Goal: Transaction & Acquisition: Register for event/course

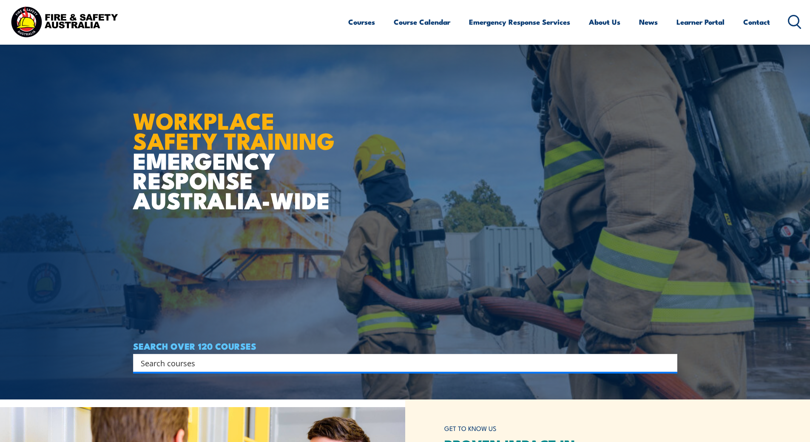
scroll to position [170, 0]
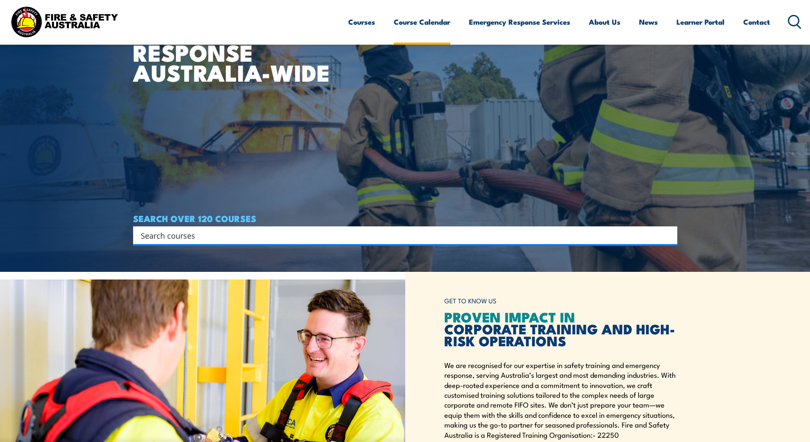
click at [406, 24] on link "Course Calendar" at bounding box center [422, 22] width 57 height 23
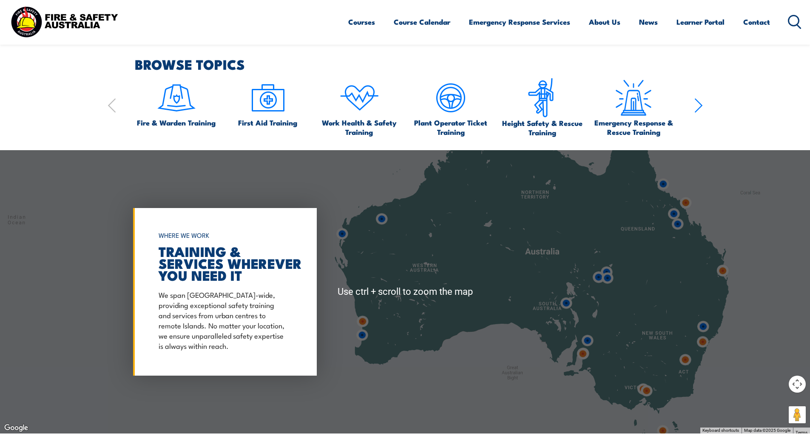
scroll to position [723, 0]
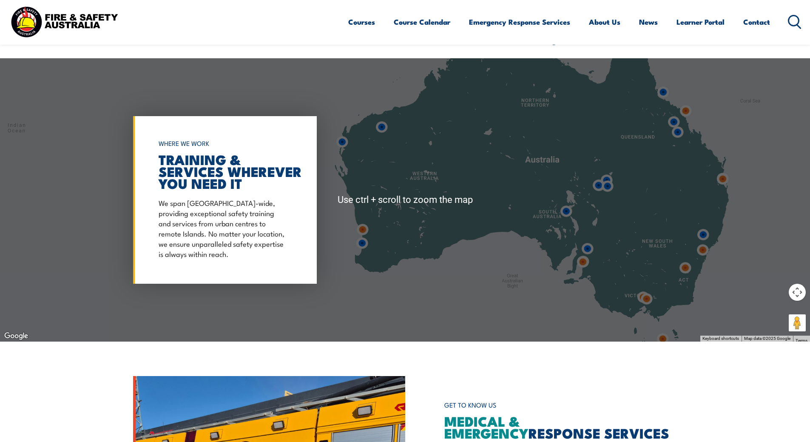
click at [390, 235] on div at bounding box center [405, 199] width 810 height 283
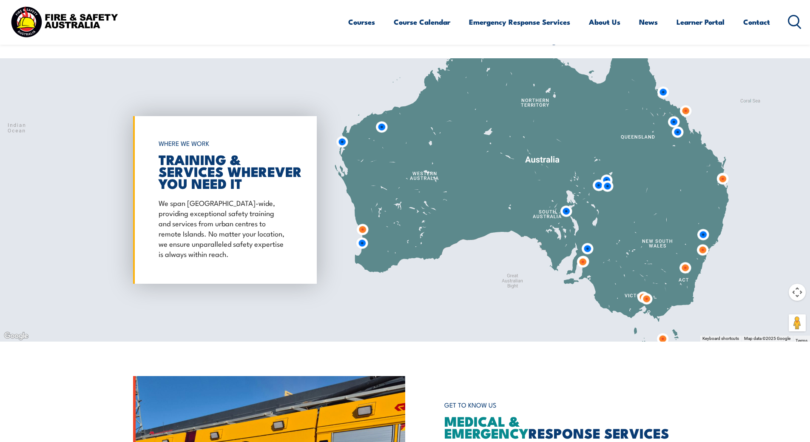
click at [363, 243] on img at bounding box center [362, 243] width 23 height 23
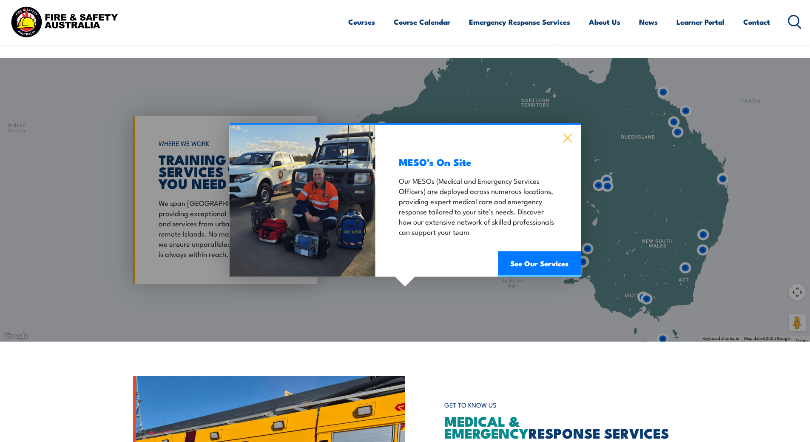
click at [565, 137] on icon at bounding box center [567, 137] width 10 height 9
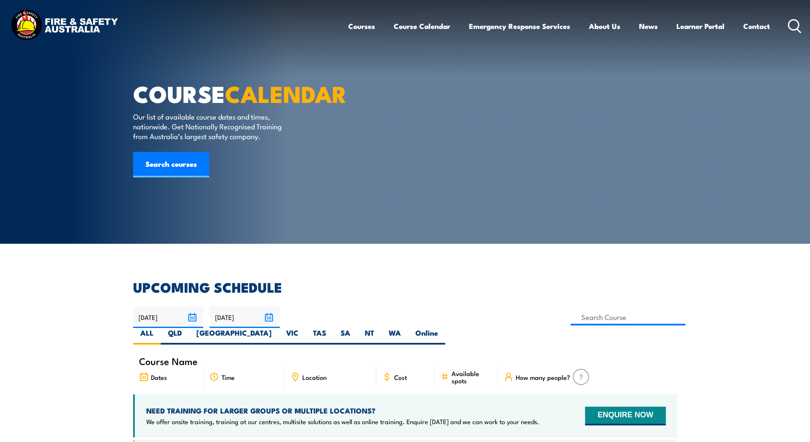
click at [408, 328] on label "WA" at bounding box center [394, 336] width 27 height 17
click at [406, 328] on input "WA" at bounding box center [404, 331] width 6 height 6
radio input "true"
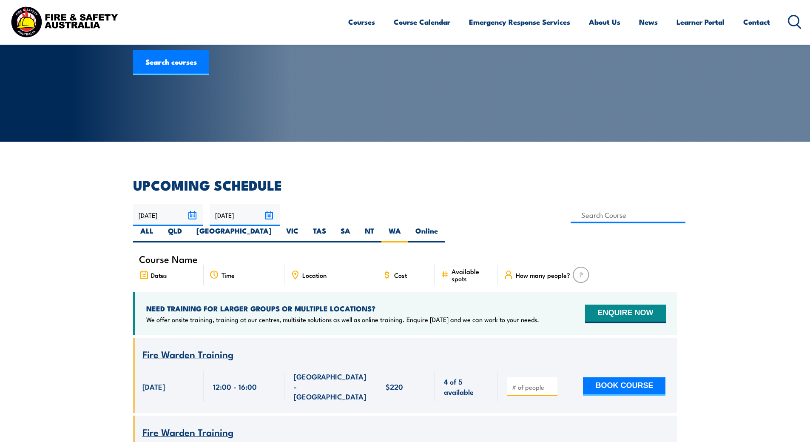
scroll to position [128, 0]
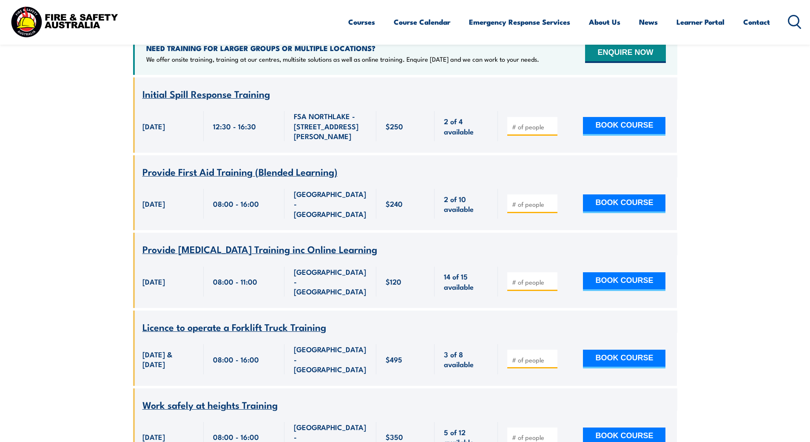
scroll to position [366, 0]
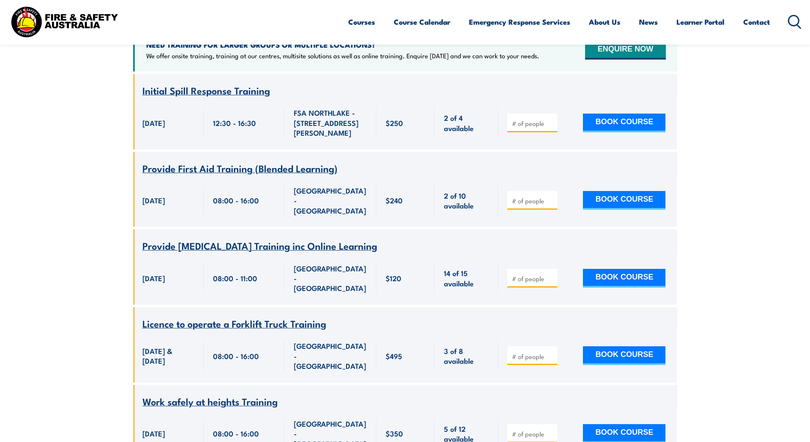
click at [534, 429] on input "number" at bounding box center [533, 433] width 43 height 9
type input "2"
click at [614, 424] on button "BOOK COURSE" at bounding box center [624, 433] width 82 height 19
click at [236, 394] on span "Work safely at heights Training" at bounding box center [209, 401] width 135 height 14
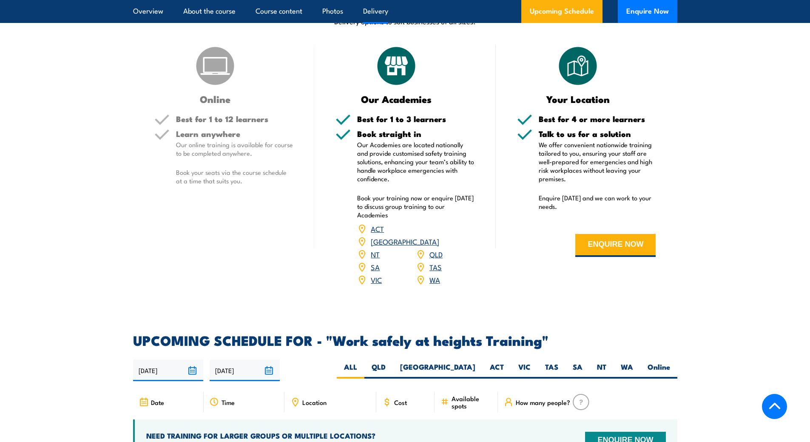
scroll to position [1105, 0]
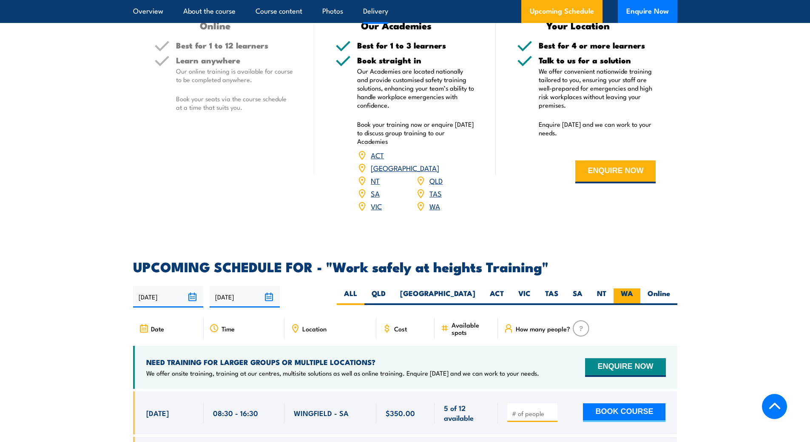
click at [629, 288] on label "WA" at bounding box center [626, 296] width 27 height 17
click at [633, 288] on input "WA" at bounding box center [636, 291] width 6 height 6
radio input "true"
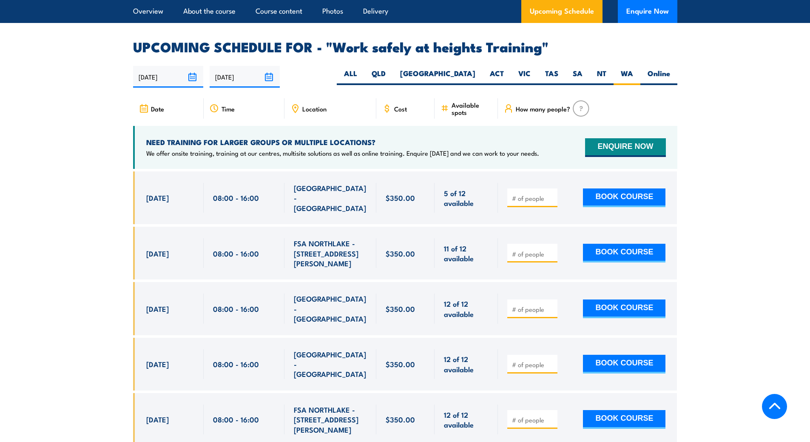
scroll to position [1310, 0]
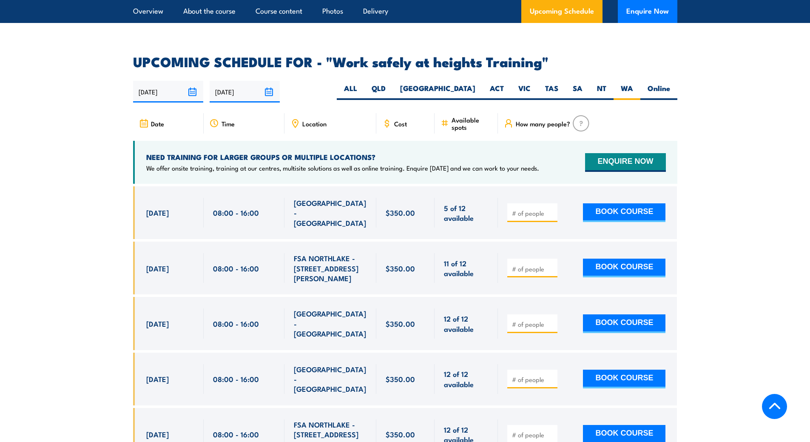
click at [26, 377] on section "UPCOMING SCHEDULE FOR - "Work safely at heights Training" [DATE] [DATE]" at bounding box center [405, 264] width 810 height 418
click at [235, 410] on div at bounding box center [405, 329] width 544 height 287
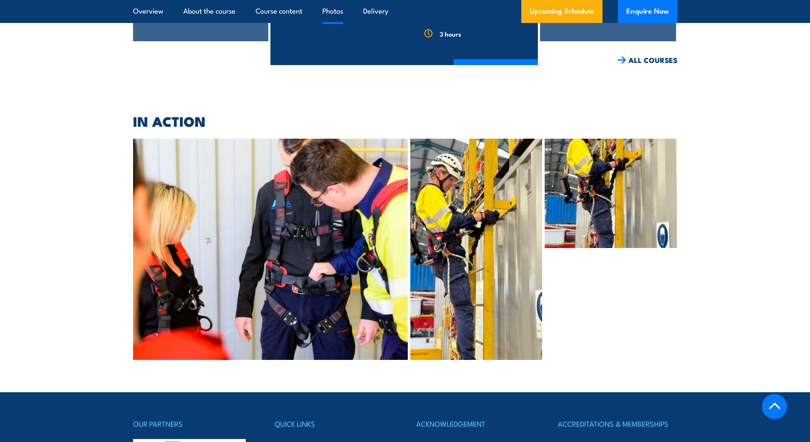
scroll to position [2192, 0]
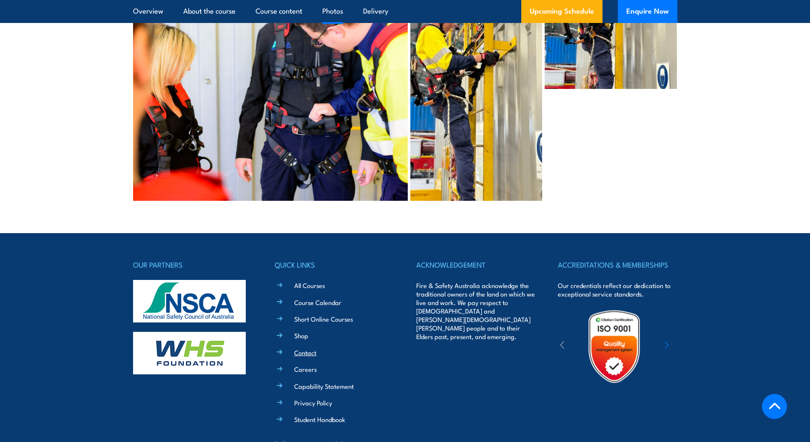
click at [305, 348] on link "Contact" at bounding box center [305, 352] width 22 height 9
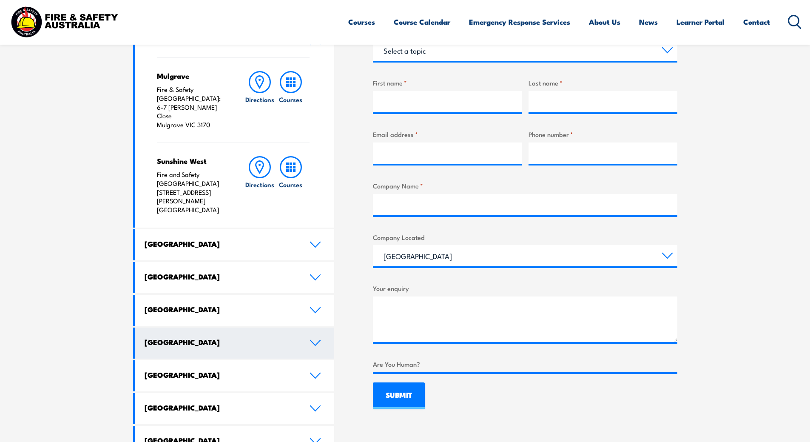
scroll to position [340, 0]
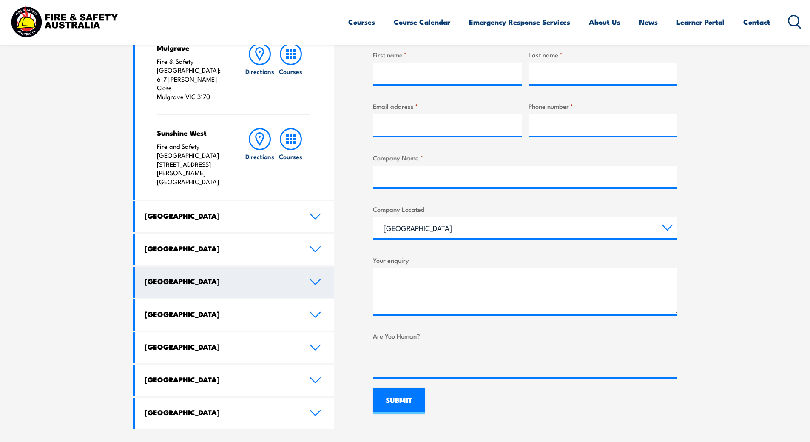
click at [207, 276] on h4 "Western Australia" at bounding box center [221, 280] width 152 height 9
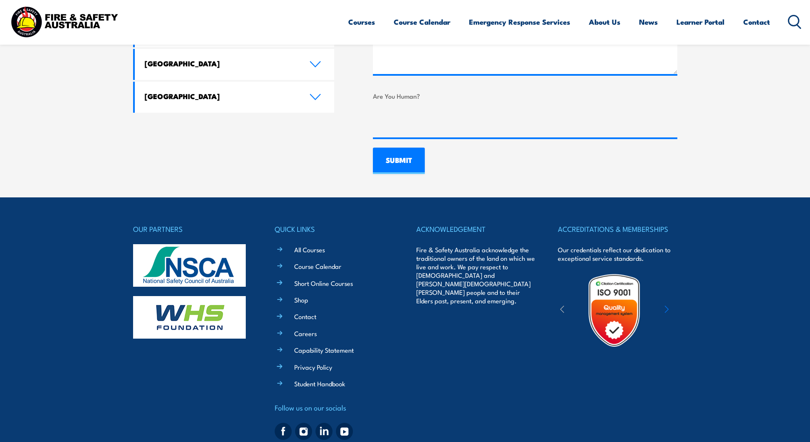
scroll to position [595, 0]
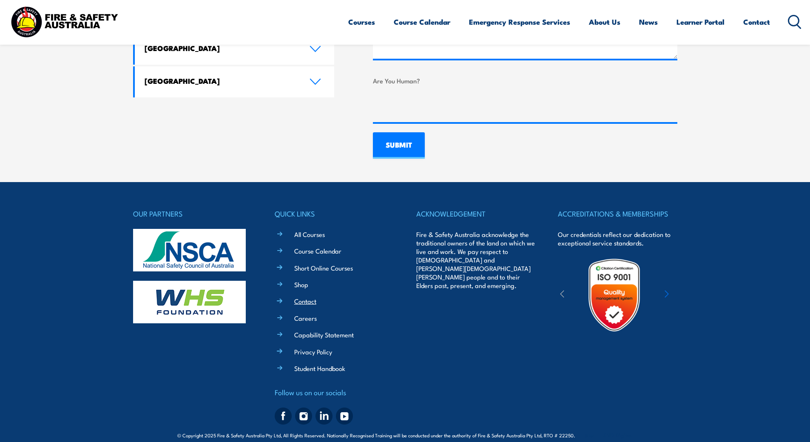
click at [301, 301] on link "Contact" at bounding box center [305, 300] width 22 height 9
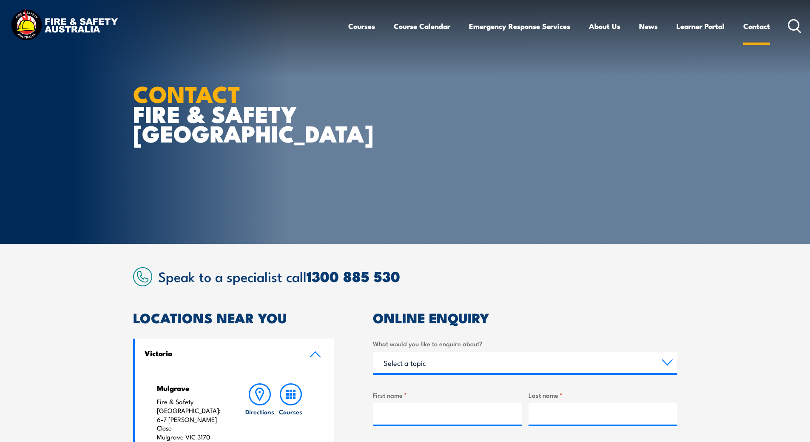
click at [760, 24] on link "Contact" at bounding box center [756, 26] width 27 height 23
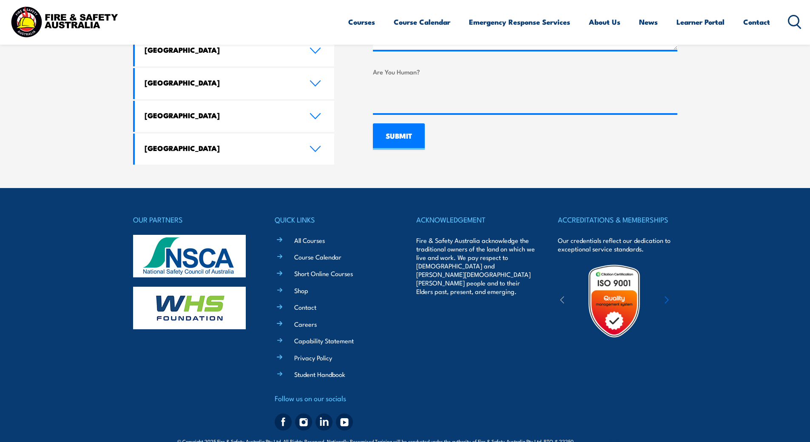
scroll to position [607, 0]
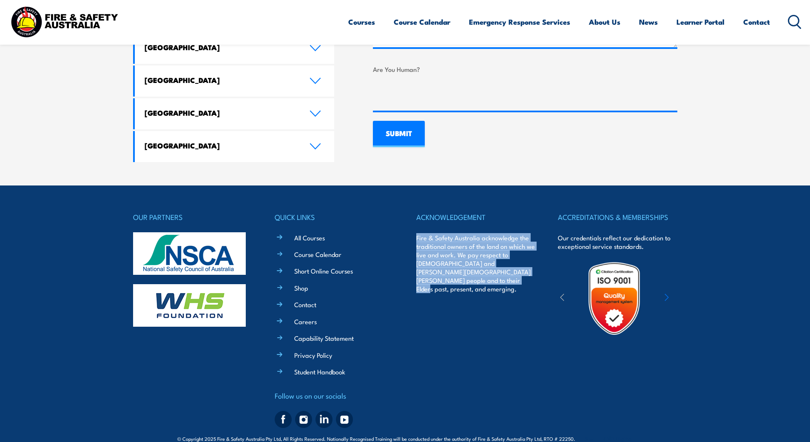
drag, startPoint x: 459, startPoint y: 264, endPoint x: 414, endPoint y: 221, distance: 61.9
click at [414, 221] on div "OUR PARTNERS QUICK LINKS All Courses Course Calendar Short Online Courses Shop …" at bounding box center [405, 321] width 544 height 220
drag, startPoint x: 417, startPoint y: 203, endPoint x: 459, endPoint y: 268, distance: 77.7
click at [459, 268] on div "ACKNOWLEDGEMENT Fire & Safety Australia acknowledge the traditional owners of t…" at bounding box center [475, 321] width 119 height 220
click at [458, 269] on p "Fire & Safety Australia acknowledge the traditional owners of the land on which…" at bounding box center [475, 263] width 119 height 60
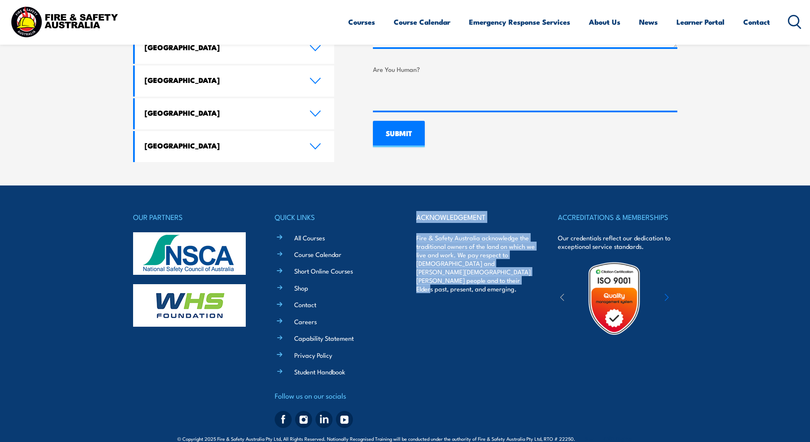
drag, startPoint x: 457, startPoint y: 266, endPoint x: 414, endPoint y: 202, distance: 77.2
click at [414, 211] on div "OUR PARTNERS QUICK LINKS All Courses Course Calendar Short Online Courses Shop …" at bounding box center [405, 321] width 544 height 220
click at [485, 312] on div "ACKNOWLEDGEMENT Fire & Safety Australia acknowledge the traditional owners of t…" at bounding box center [475, 321] width 119 height 220
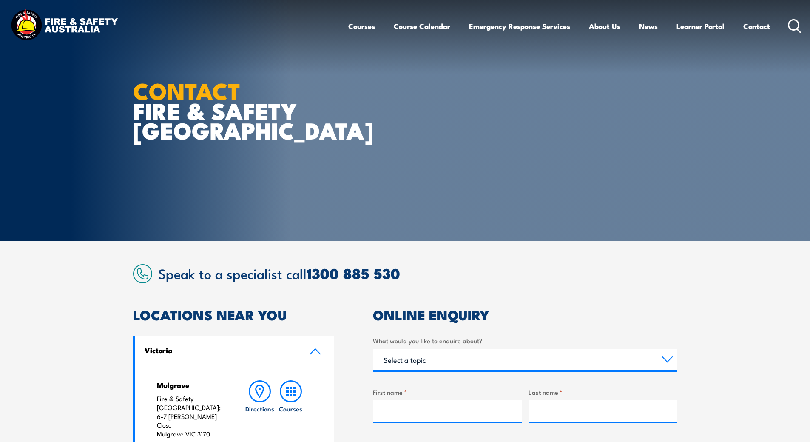
scroll to position [0, 0]
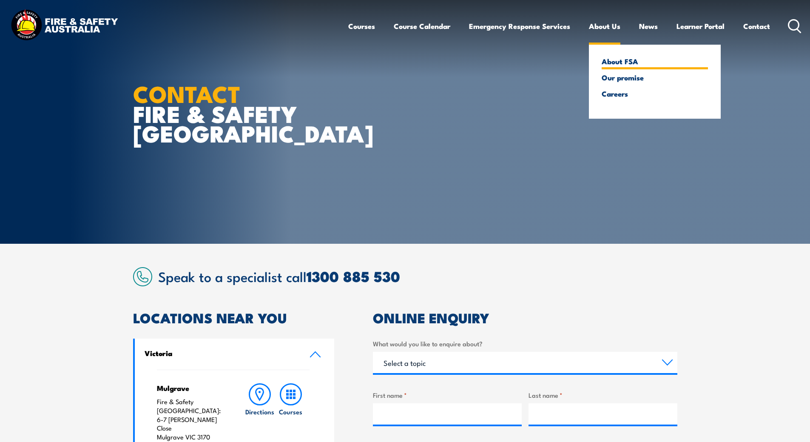
click at [612, 59] on link "About FSA" at bounding box center [654, 61] width 106 height 8
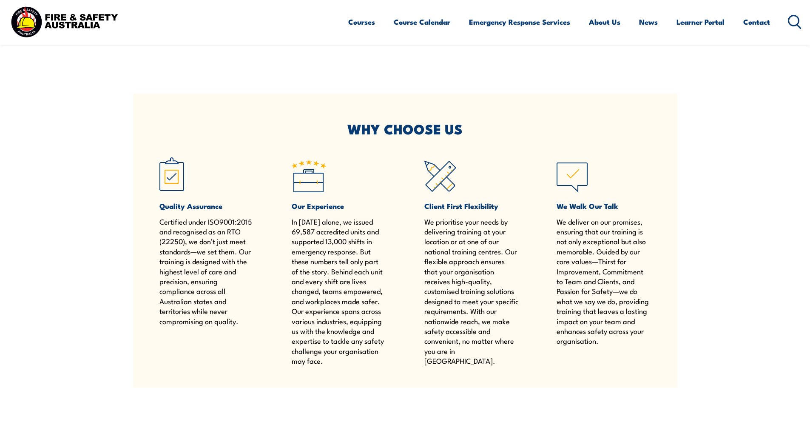
scroll to position [493, 0]
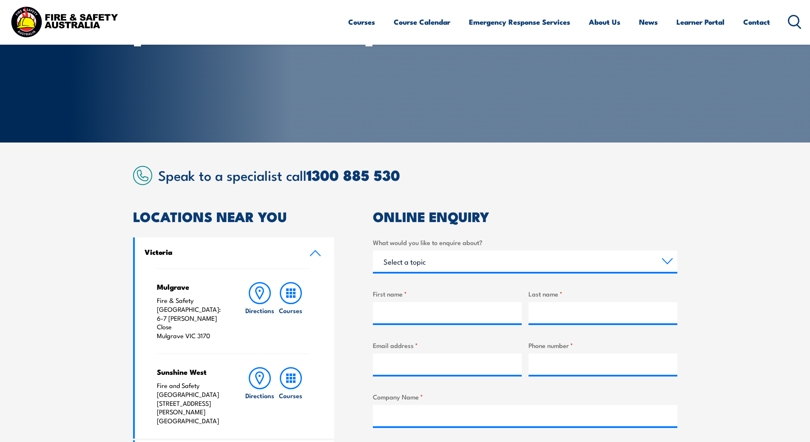
scroll to position [128, 0]
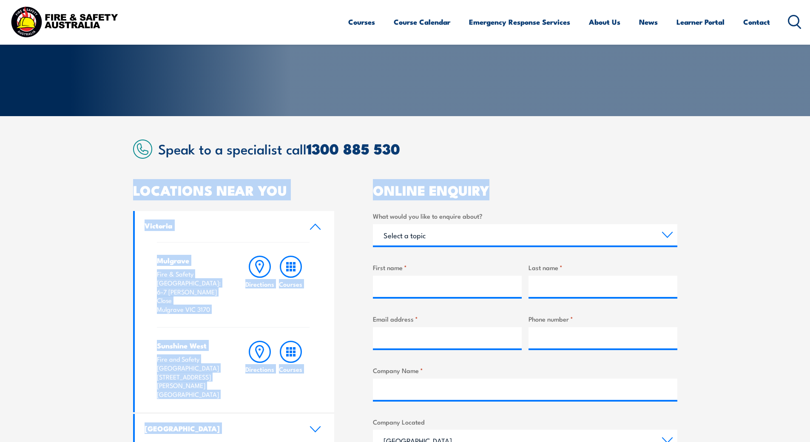
drag, startPoint x: 490, startPoint y: 187, endPoint x: 113, endPoint y: 190, distance: 377.9
click at [113, 190] on section "Speak to a specialist call 1300 885 530 LOCATIONS NEAR YOU Victoria Mulgrave Fi…" at bounding box center [405, 390] width 810 height 548
click at [312, 195] on h2 "LOCATIONS NEAR YOU" at bounding box center [233, 190] width 201 height 12
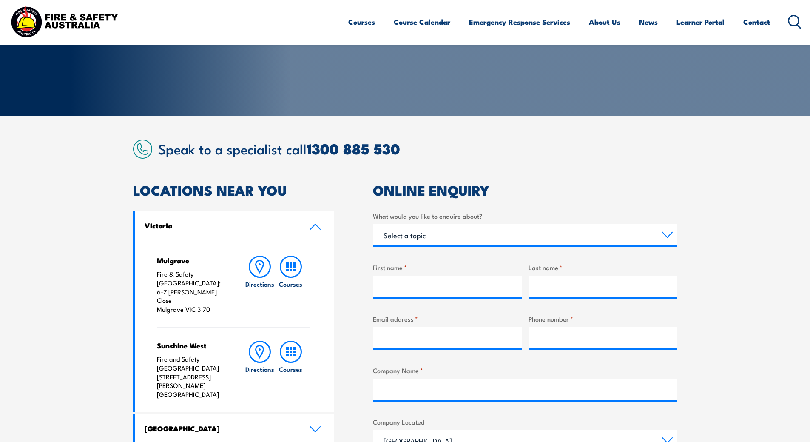
scroll to position [0, 0]
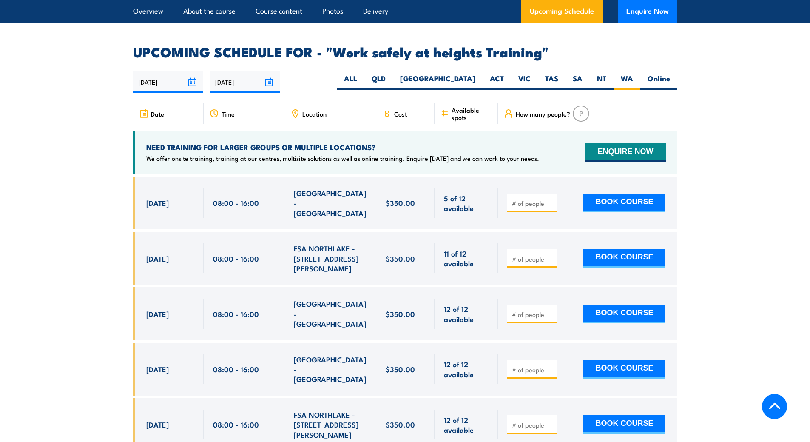
scroll to position [1341, 0]
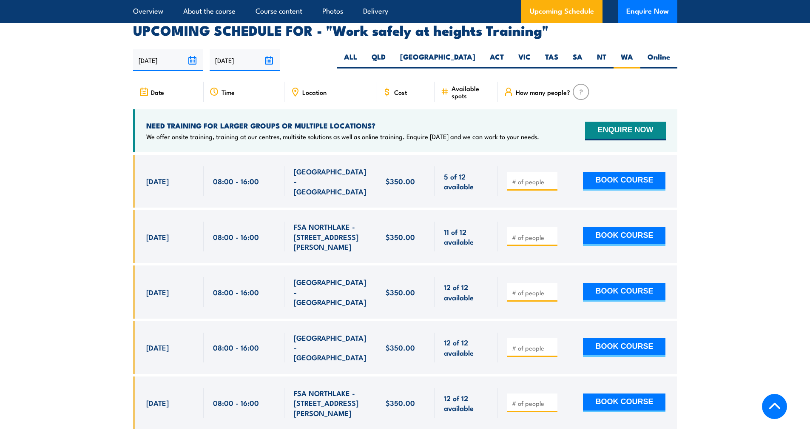
click at [531, 177] on input "number" at bounding box center [533, 181] width 43 height 9
click at [550, 177] on input "1" at bounding box center [533, 181] width 43 height 9
type input "2"
click at [550, 177] on input "2" at bounding box center [533, 181] width 43 height 9
click at [583, 172] on button "BOOK COURSE" at bounding box center [624, 181] width 82 height 19
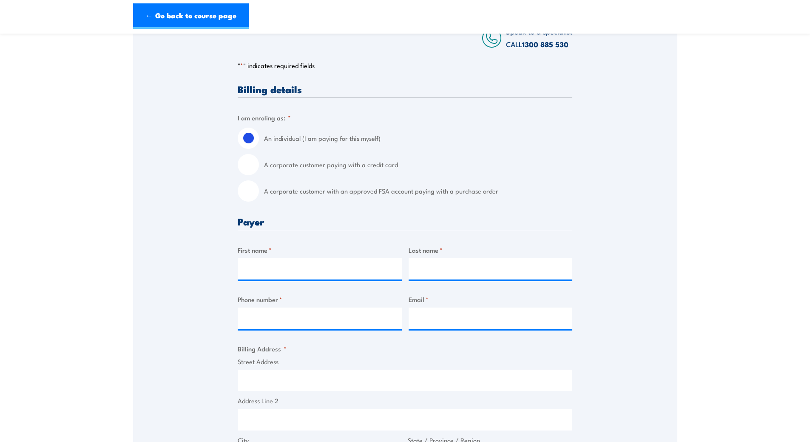
scroll to position [170, 0]
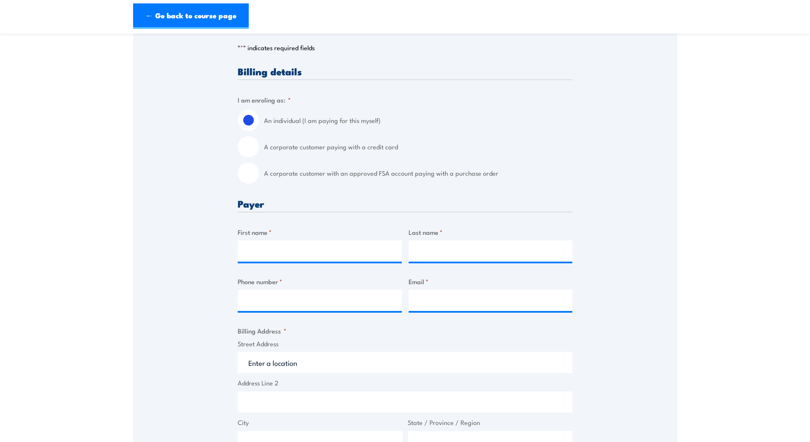
click at [247, 176] on input "A corporate customer with an approved FSA account paying with a purchase order" at bounding box center [248, 172] width 21 height 21
radio input "true"
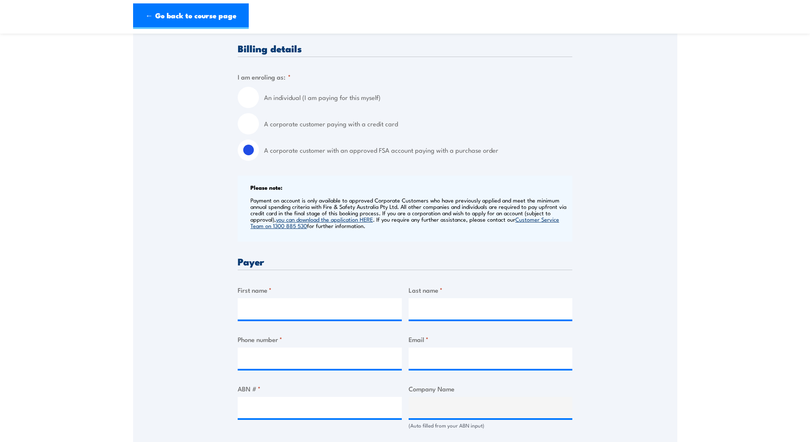
scroll to position [213, 0]
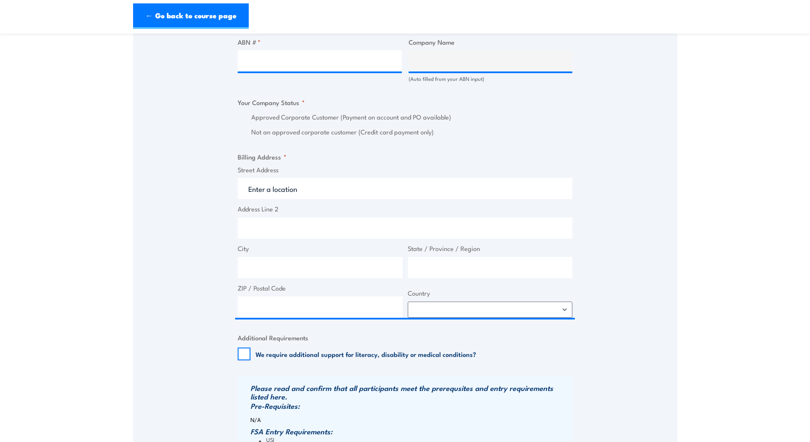
scroll to position [553, 0]
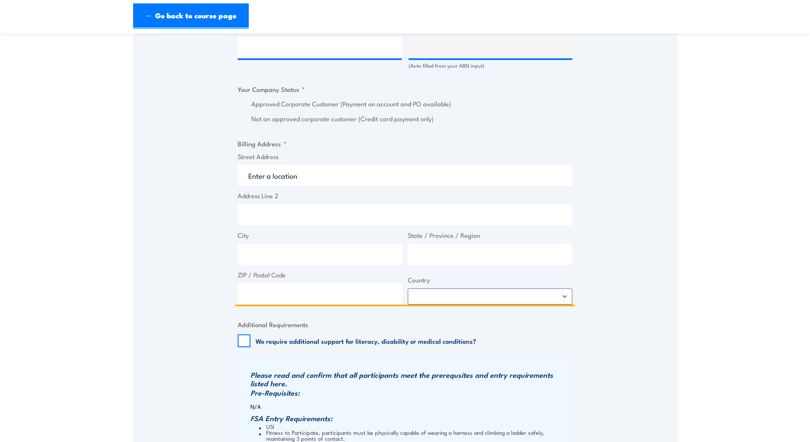
click at [297, 183] on input "Street Address" at bounding box center [405, 174] width 335 height 21
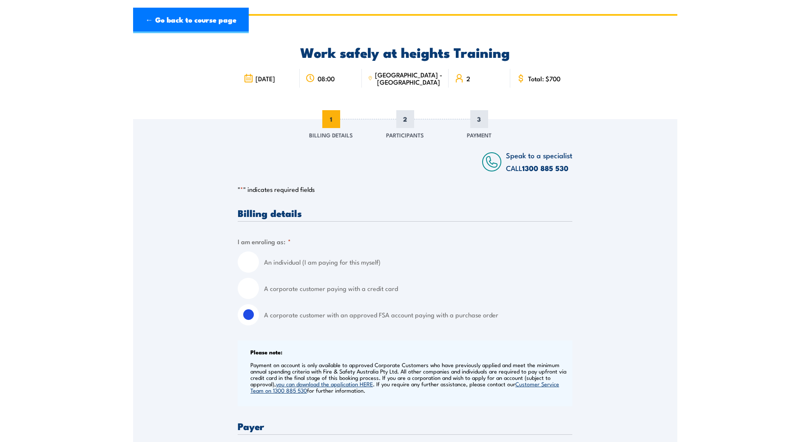
scroll to position [0, 0]
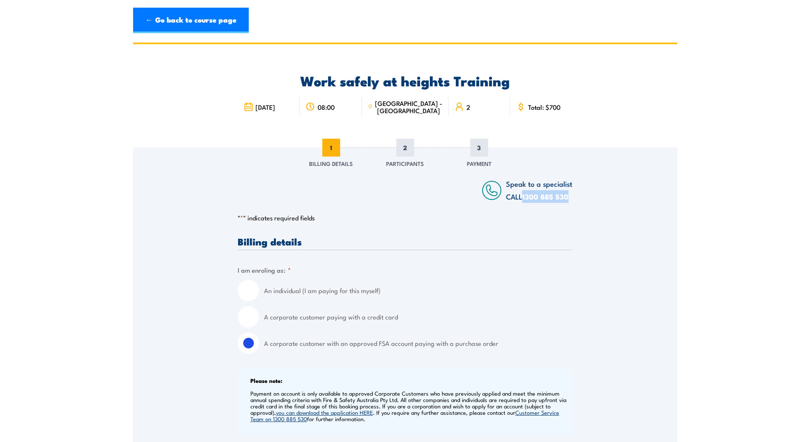
drag, startPoint x: 573, startPoint y: 196, endPoint x: 524, endPoint y: 200, distance: 49.1
copy link "1300 885 530"
click at [400, 241] on h3 "Billing details" at bounding box center [405, 241] width 335 height 10
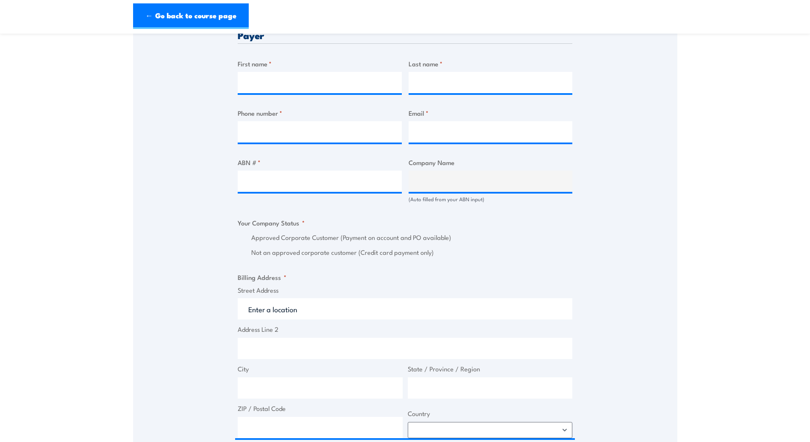
scroll to position [340, 0]
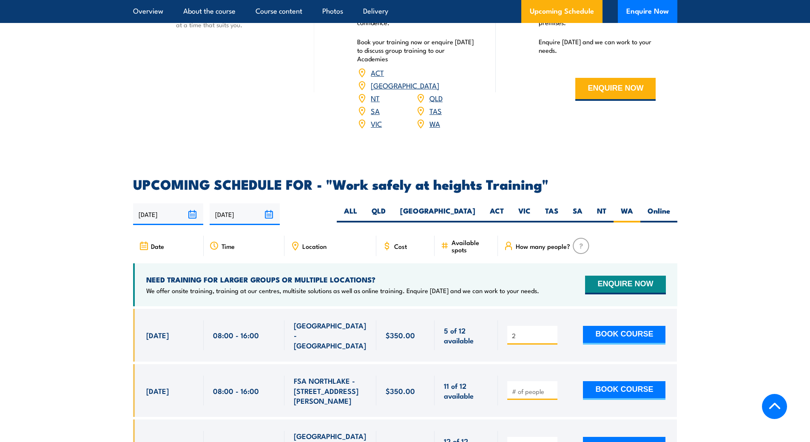
scroll to position [1299, 0]
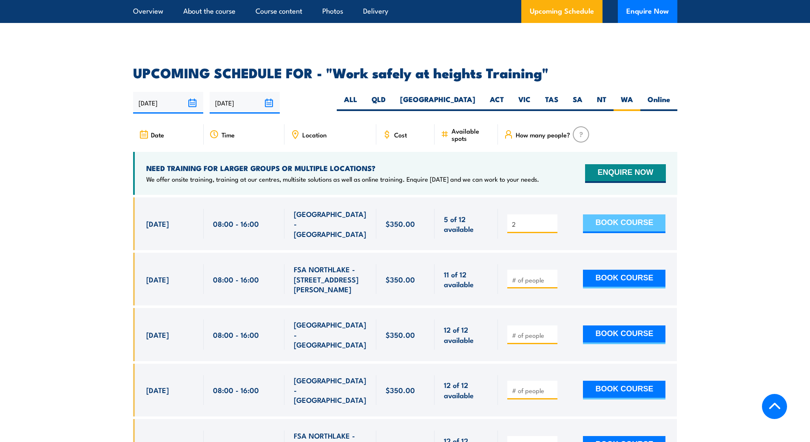
click at [601, 214] on button "BOOK COURSE" at bounding box center [624, 223] width 82 height 19
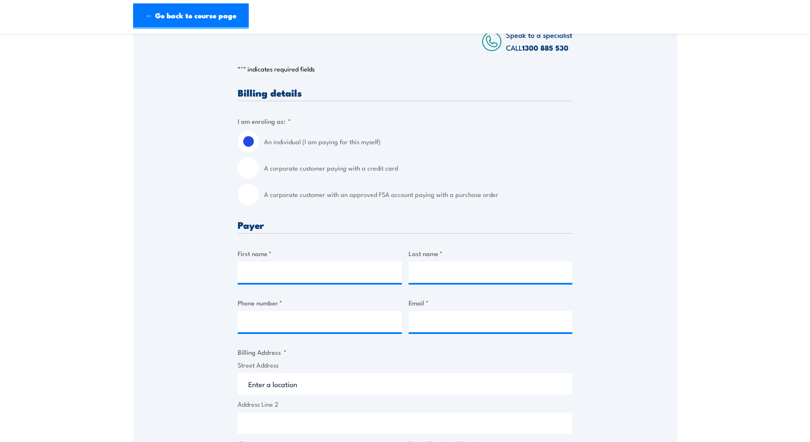
scroll to position [170, 0]
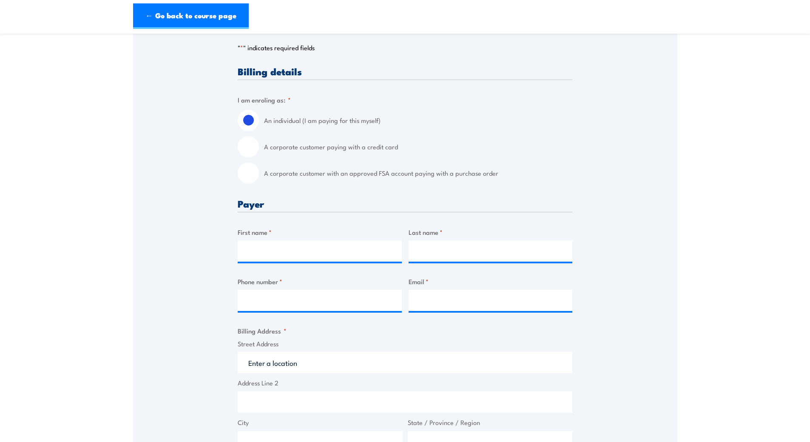
click at [248, 172] on input "A corporate customer with an approved FSA account paying with a purchase order" at bounding box center [248, 172] width 21 height 21
radio input "true"
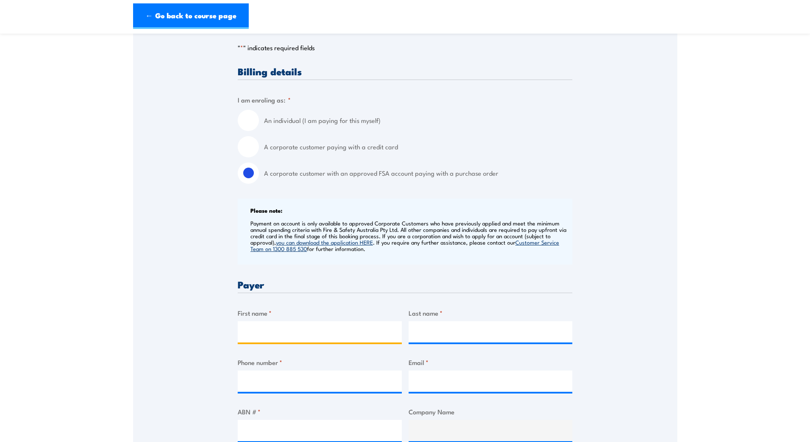
click at [282, 330] on input "First name *" at bounding box center [320, 331] width 164 height 21
type input "[PERSON_NAME]"
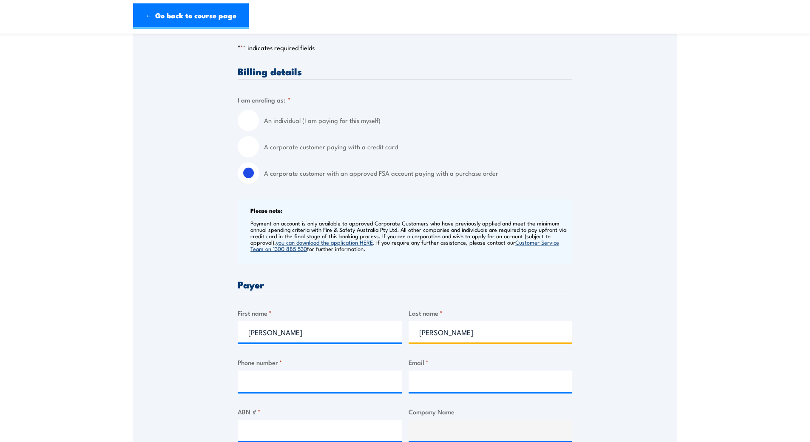
type input "[PERSON_NAME]"
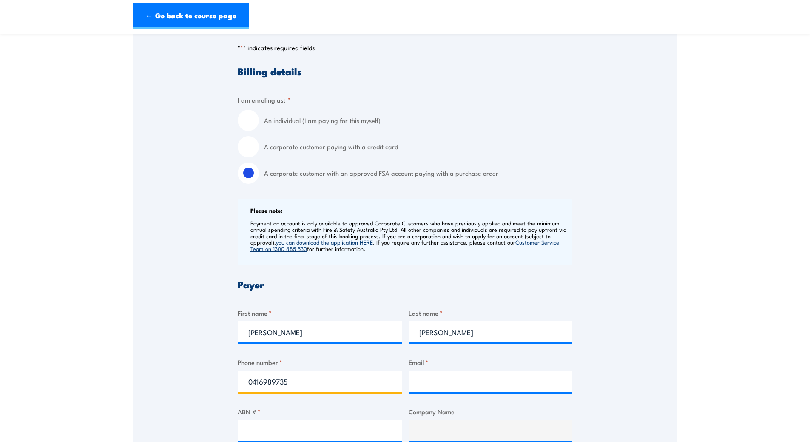
type input "0416989735"
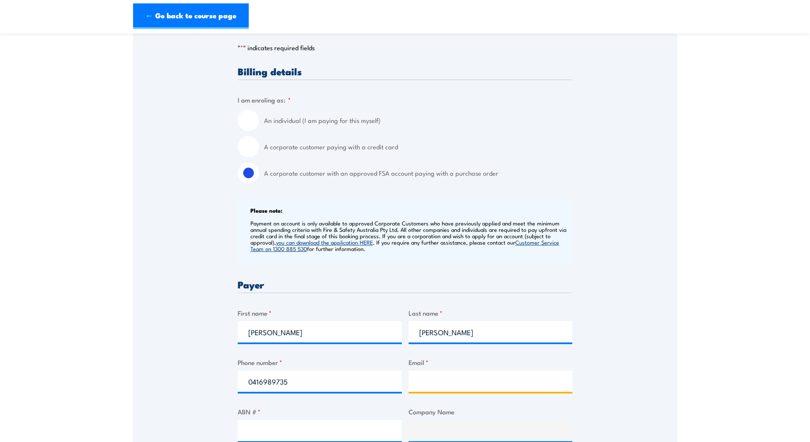
click at [455, 377] on input "Email *" at bounding box center [490, 380] width 164 height 21
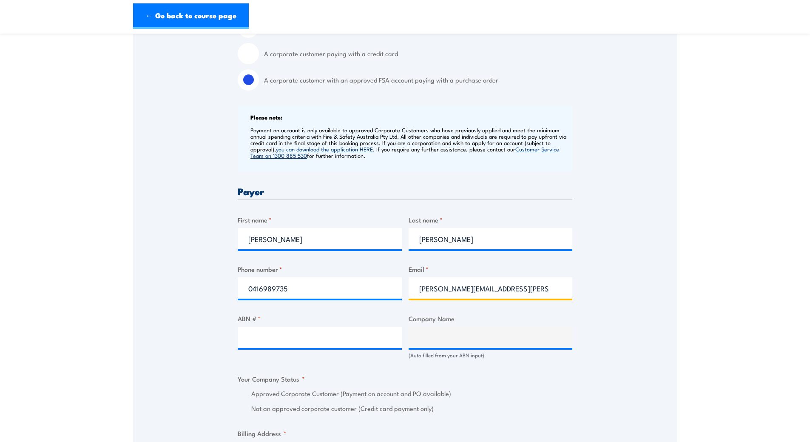
scroll to position [298, 0]
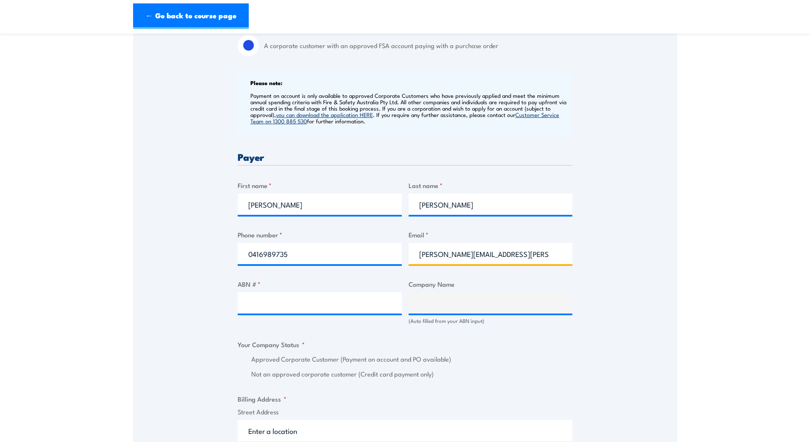
type input "[PERSON_NAME][EMAIL_ADDRESS][PERSON_NAME][DOMAIN_NAME]"
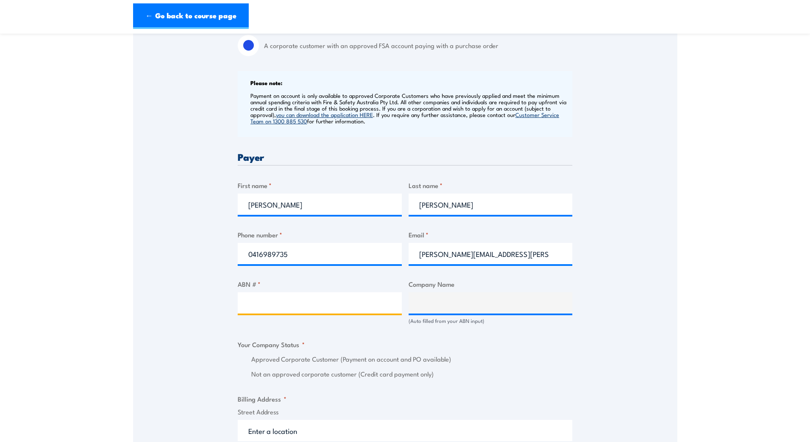
click at [262, 308] on input "ABN # *" at bounding box center [320, 302] width 164 height 21
click at [290, 308] on input "ABN # *" at bounding box center [320, 302] width 164 height 21
type input "88008643212"
type input "SAAB AUSTRALIA PTY LTD"
radio input "true"
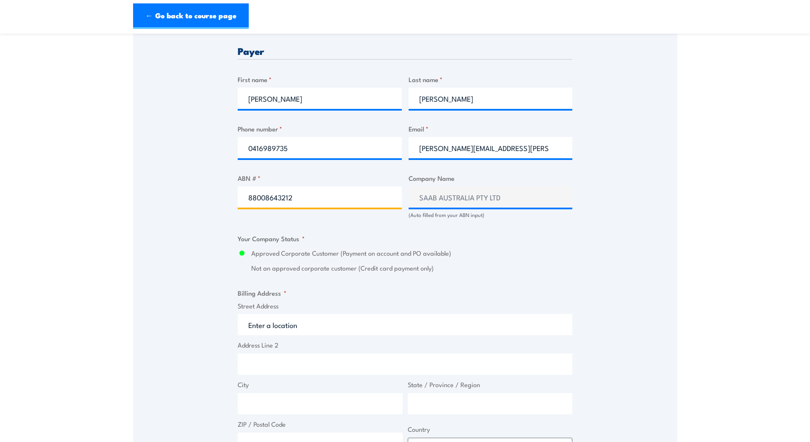
scroll to position [425, 0]
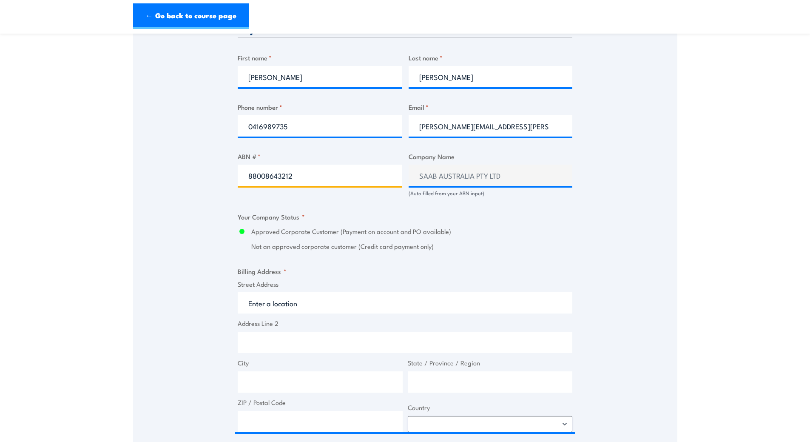
type input "88008643212"
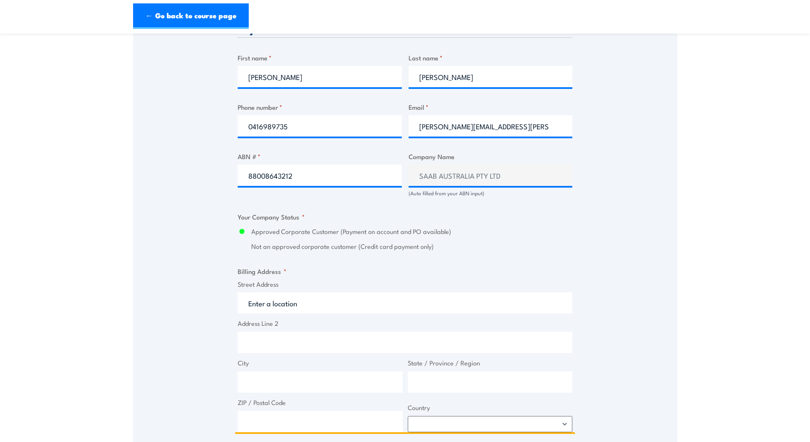
click at [275, 303] on input "Street Address" at bounding box center [405, 302] width 335 height 21
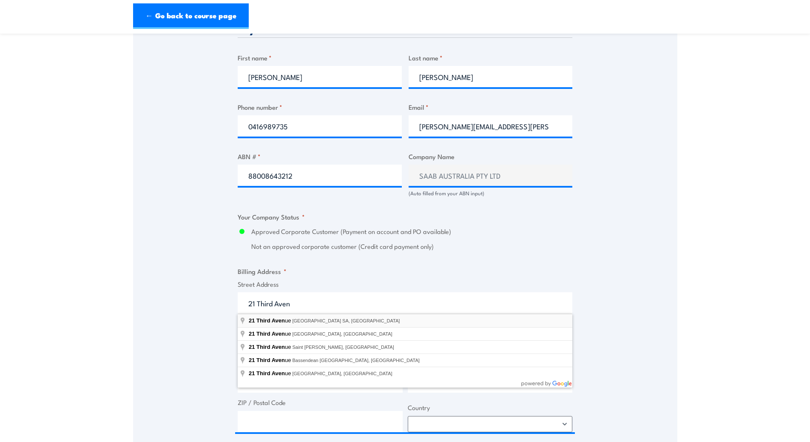
type input "21 Third Avenue, Mawson Lakes SA, Australia"
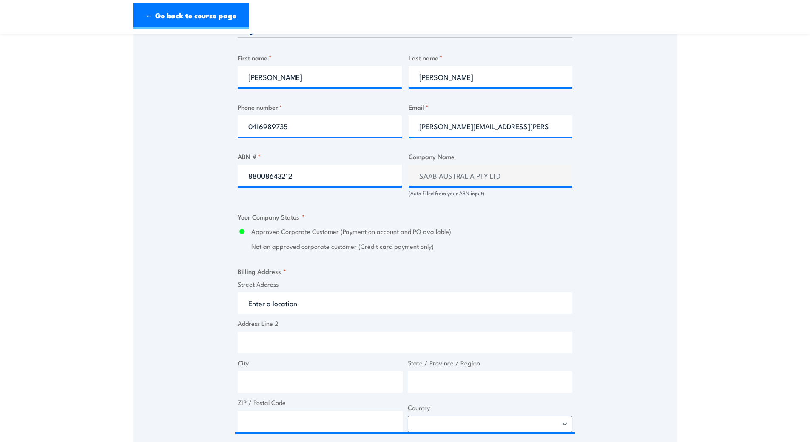
type input "21 Third Ave"
type input "Mawson Lakes"
type input "South Australia"
type input "5095"
select select "Australia"
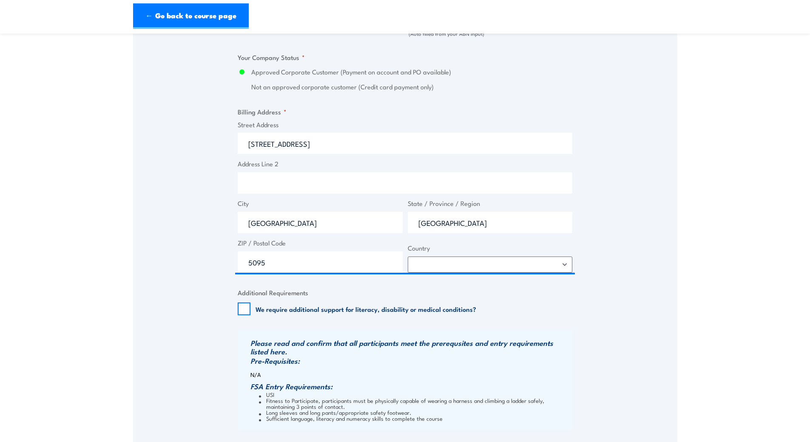
scroll to position [723, 0]
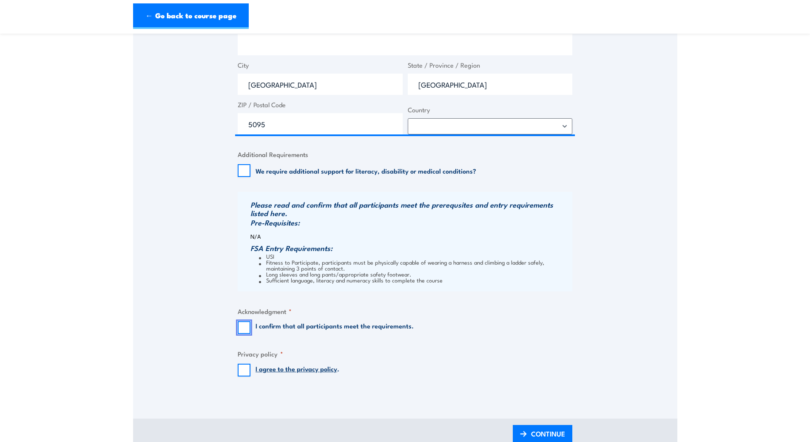
click at [245, 327] on input "I confirm that all participants meet the requirements." at bounding box center [244, 327] width 13 height 13
checkbox input "true"
click at [240, 369] on input "I agree to the privacy policy ." at bounding box center [244, 369] width 13 height 13
checkbox input "true"
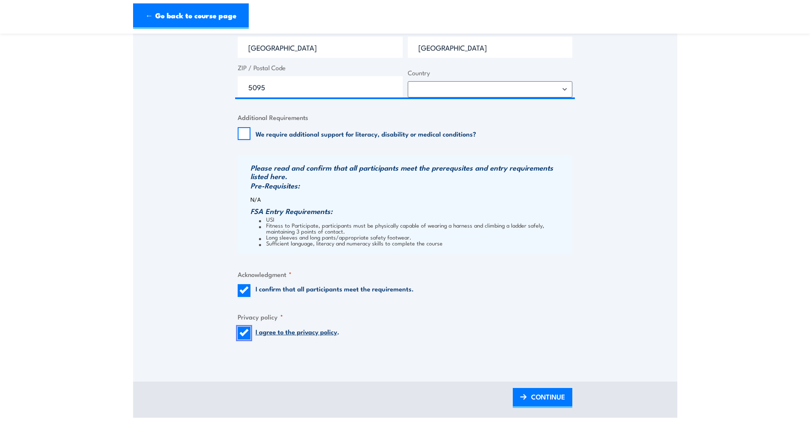
scroll to position [893, 0]
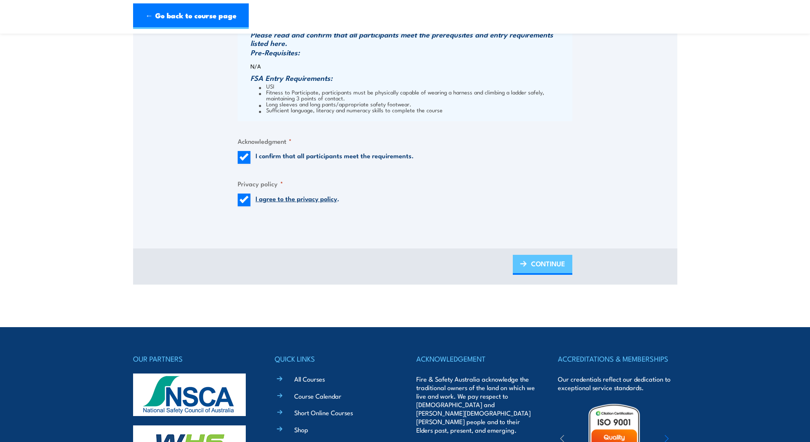
click at [538, 262] on span "CONTINUE" at bounding box center [548, 263] width 34 height 23
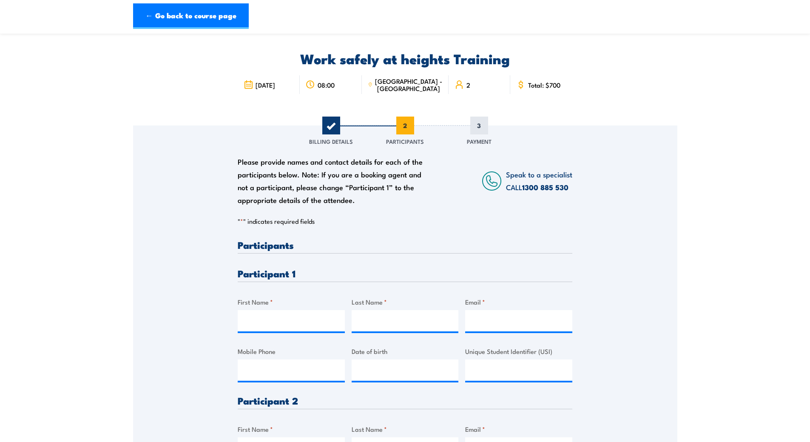
scroll to position [43, 0]
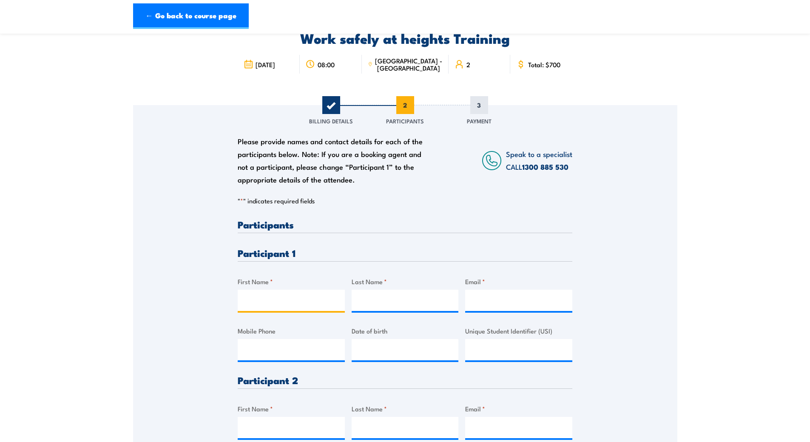
click at [255, 298] on input "First Name *" at bounding box center [291, 299] width 107 height 21
click at [271, 289] on div "First Name *" at bounding box center [291, 293] width 107 height 34
click at [270, 297] on input "First Name *" at bounding box center [291, 299] width 107 height 21
type input "Raymond"
type input "Lansdell"
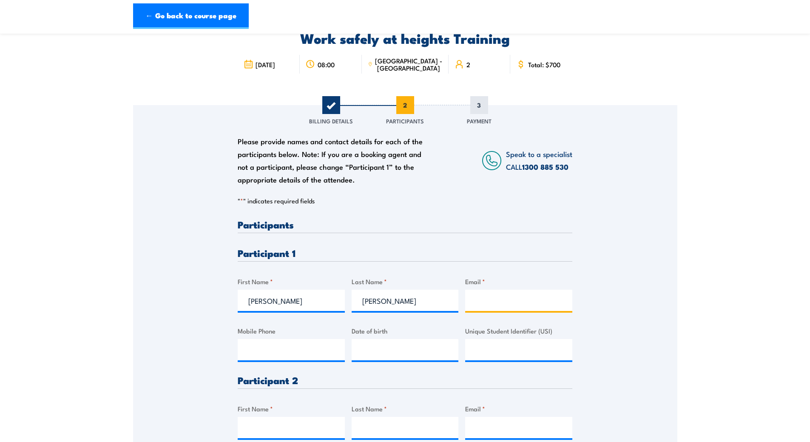
click at [498, 299] on input "Email *" at bounding box center [518, 299] width 107 height 21
paste input "Ray.lansdell@defence.gov.au"
type input "Ray.lansdell@defence.gov.au"
click at [276, 352] on input "Mobile Phone" at bounding box center [291, 349] width 107 height 21
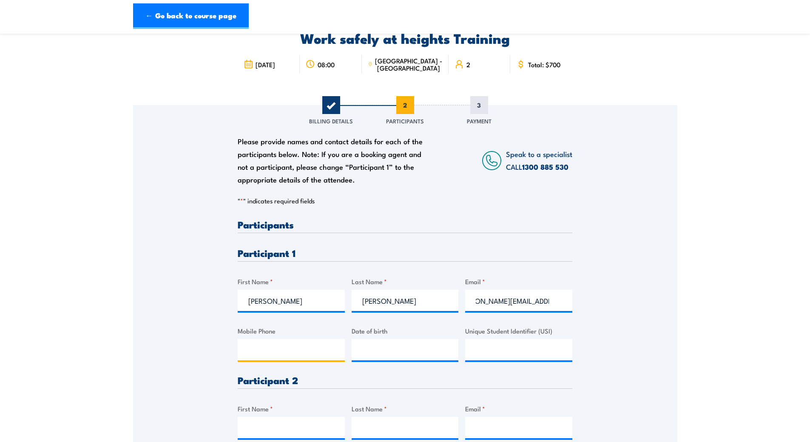
scroll to position [0, 0]
click at [309, 351] on input "Mobile Phone" at bounding box center [291, 349] width 107 height 21
paste input "0427679008"
type input "0427679008"
click at [394, 353] on input "__/__/____" at bounding box center [405, 349] width 107 height 21
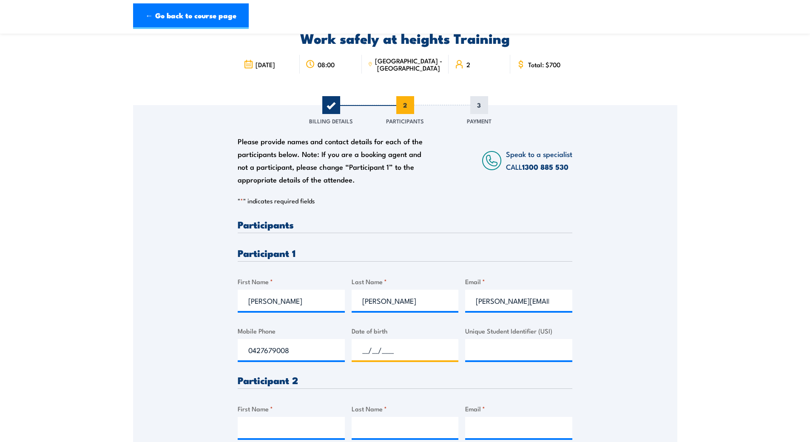
paste input "11/08/1964"
type input "11/08/1964"
click at [510, 353] on input "Unique Student Identifier (USI)" at bounding box center [518, 349] width 107 height 21
click at [479, 343] on input "Unique Student Identifier (USI)" at bounding box center [518, 349] width 107 height 21
paste input "2V3PC4P5L7"
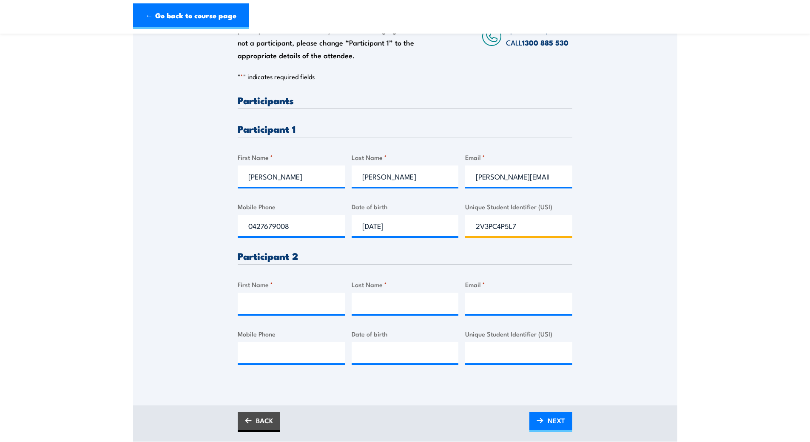
scroll to position [213, 0]
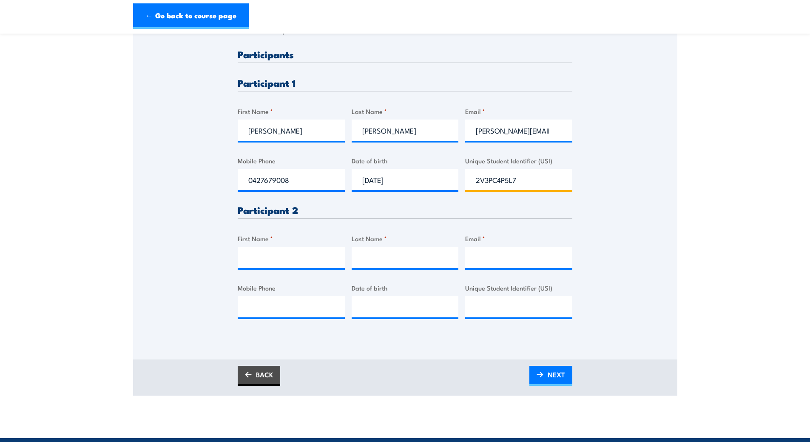
type input "2V3PC4P5L7"
click at [295, 266] on input "First Name *" at bounding box center [291, 257] width 107 height 21
type input "Adam"
type input "Hall"
type input "2"
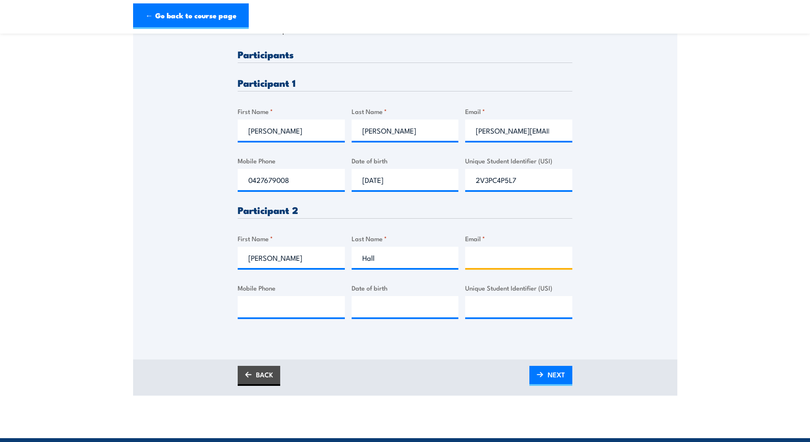
click at [481, 254] on input "Email *" at bounding box center [518, 257] width 107 height 21
paste input "Adam.hall@au.saabgroup.com"
type input "Adam.hall@au.saabgroup.com"
click at [270, 309] on input "Mobile Phone" at bounding box center [291, 306] width 107 height 21
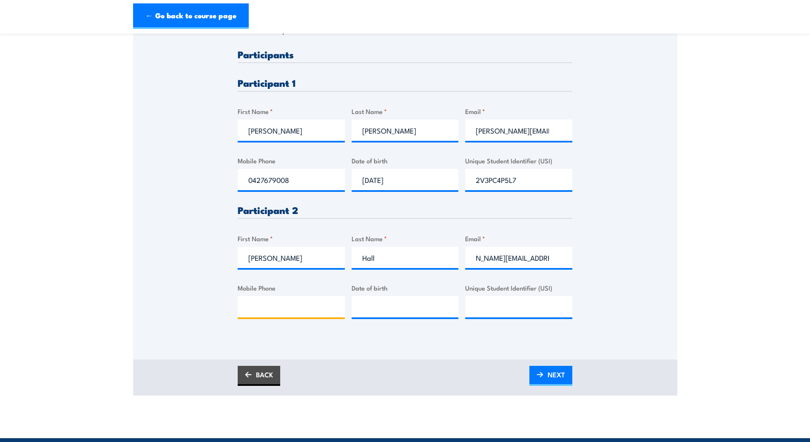
scroll to position [0, 0]
click at [265, 302] on input "Mobile Phone" at bounding box center [291, 306] width 107 height 21
paste input "0407 620 418"
type input "0407 620 418"
click at [371, 309] on input "__/__/____" at bounding box center [405, 306] width 107 height 21
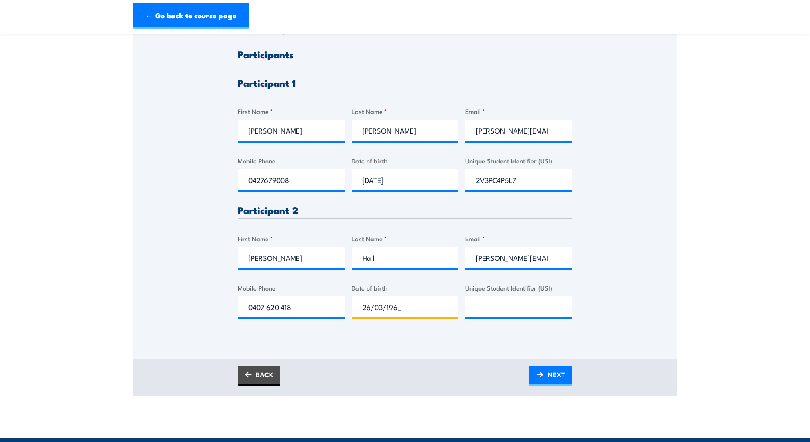
type input "26/03/1963"
click at [520, 305] on input "Unique Student Identifier (USI)" at bounding box center [518, 306] width 107 height 21
paste input "MTKPTURUFS"
type input "MTKPTURUFS"
click at [498, 341] on div "Please provide names and contact details for each of the participants below. No…" at bounding box center [405, 147] width 544 height 424
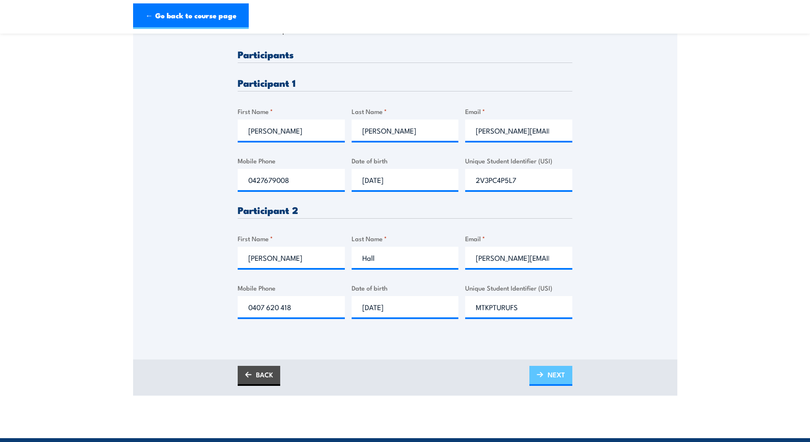
click at [541, 372] on img at bounding box center [539, 374] width 7 height 6
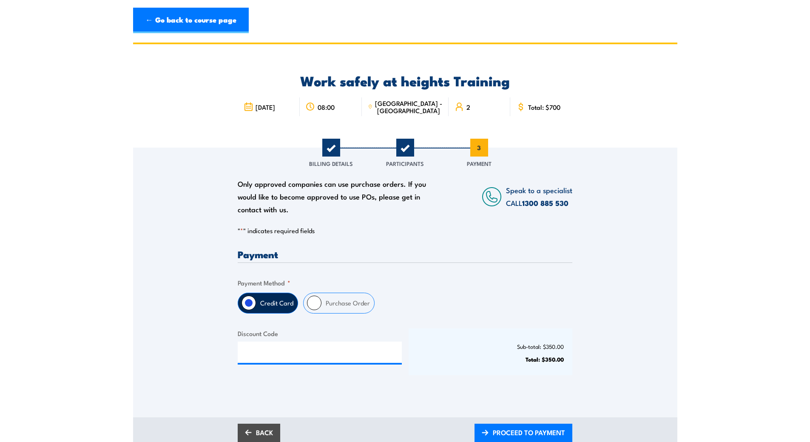
click at [313, 302] on input "Purchase Order" at bounding box center [314, 302] width 14 height 14
radio input "true"
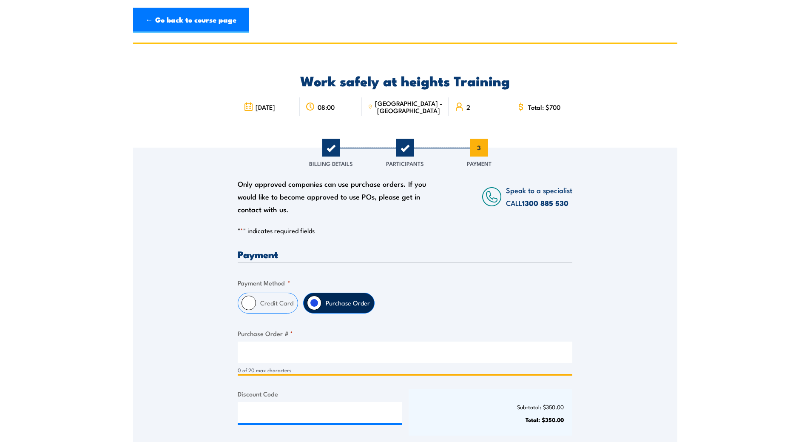
click at [253, 356] on input "Purchase Order # *" at bounding box center [405, 351] width 335 height 21
click at [306, 351] on input "Purchase Order # *" at bounding box center [405, 351] width 335 height 21
type input "9"
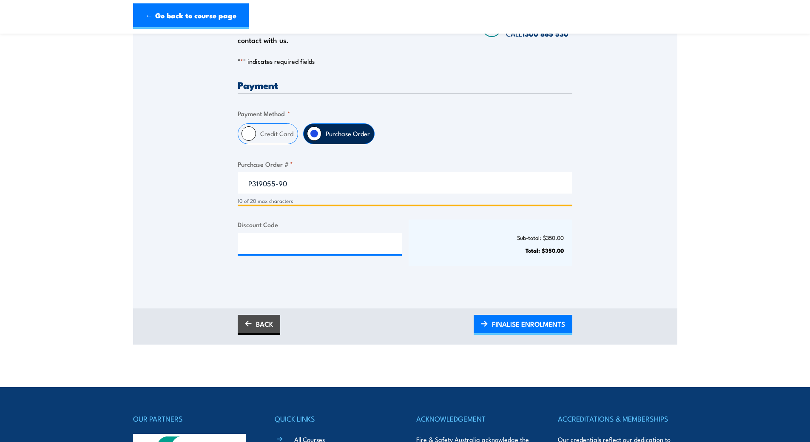
scroll to position [170, 0]
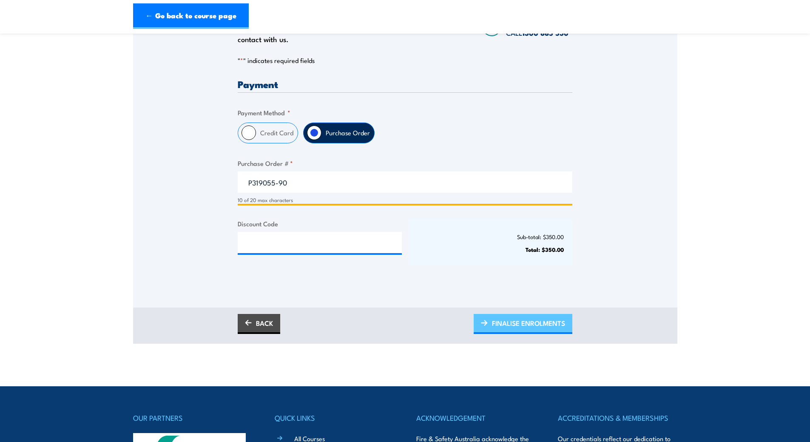
type input "P319055-90"
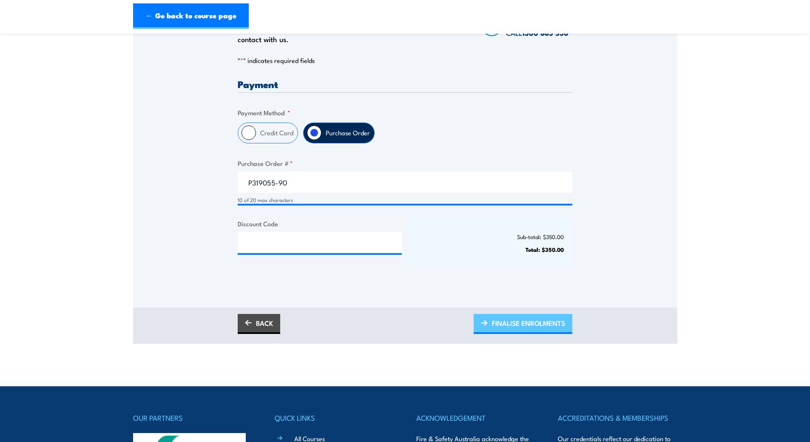
click at [516, 322] on span "FINALISE ENROLMENTS" at bounding box center [528, 323] width 73 height 23
